Goal: Information Seeking & Learning: Learn about a topic

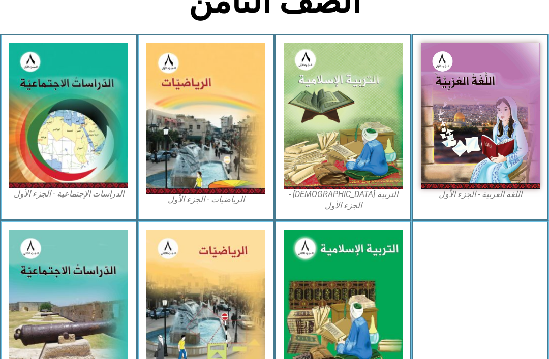
scroll to position [255, 0]
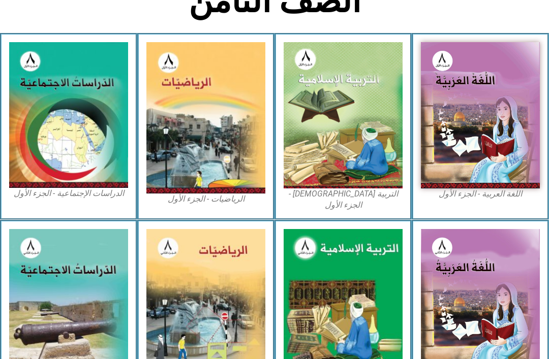
click at [369, 260] on img at bounding box center [342, 303] width 119 height 149
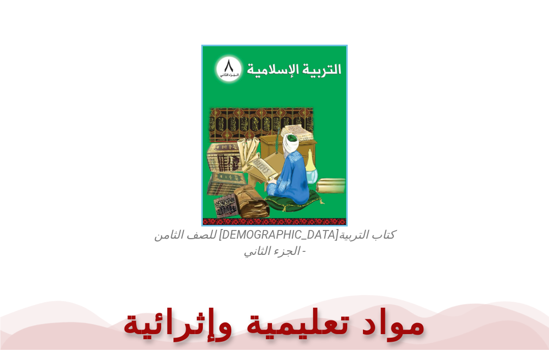
scroll to position [282, 0]
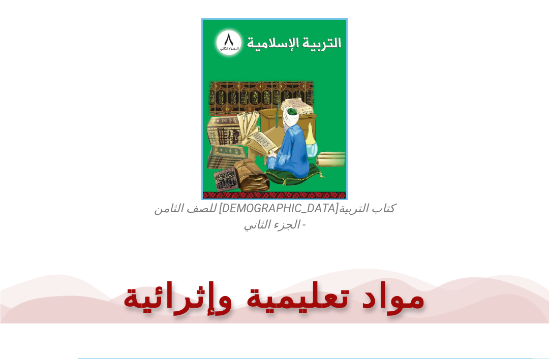
click at [294, 138] on img at bounding box center [274, 109] width 146 height 182
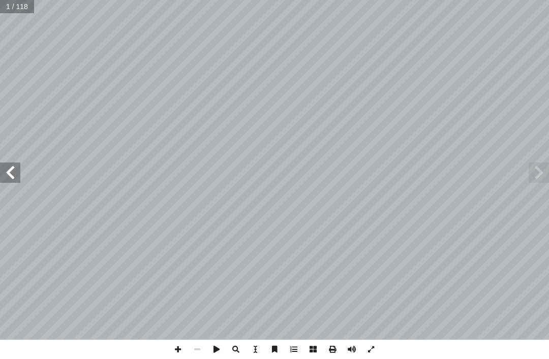
click at [542, 169] on span at bounding box center [538, 173] width 20 height 20
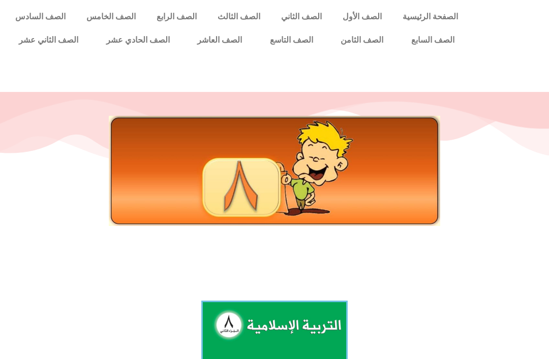
click at [366, 36] on link "الصف الثامن" at bounding box center [362, 39] width 71 height 23
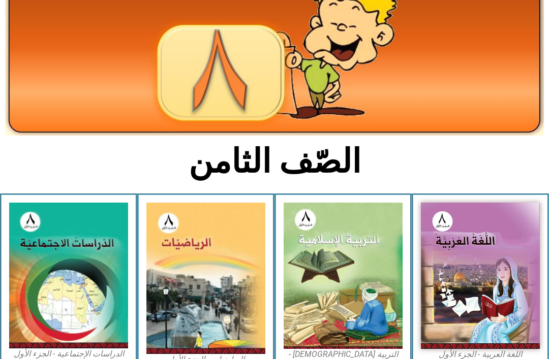
scroll to position [95, 0]
click at [356, 278] on img at bounding box center [342, 276] width 119 height 146
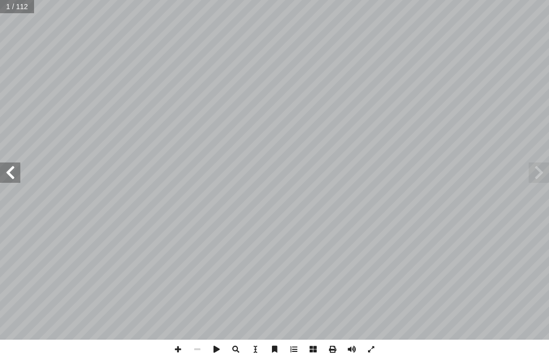
click at [18, 175] on span at bounding box center [10, 173] width 20 height 20
click at [5, 172] on span at bounding box center [10, 173] width 20 height 20
